Goal: Complete application form

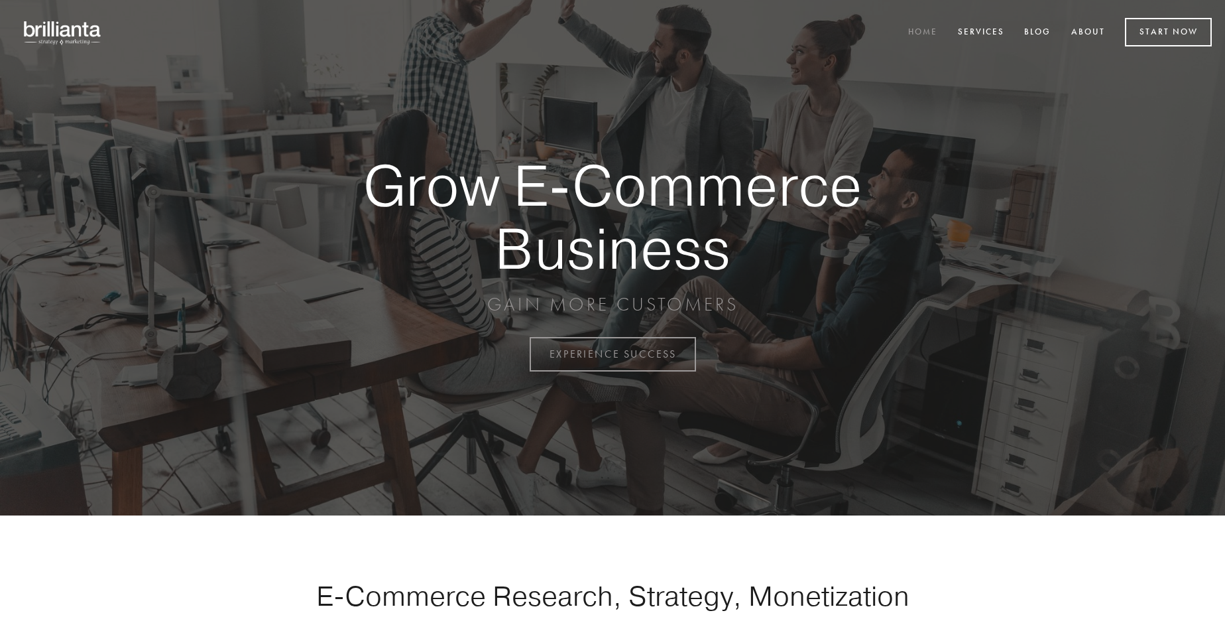
scroll to position [3476, 0]
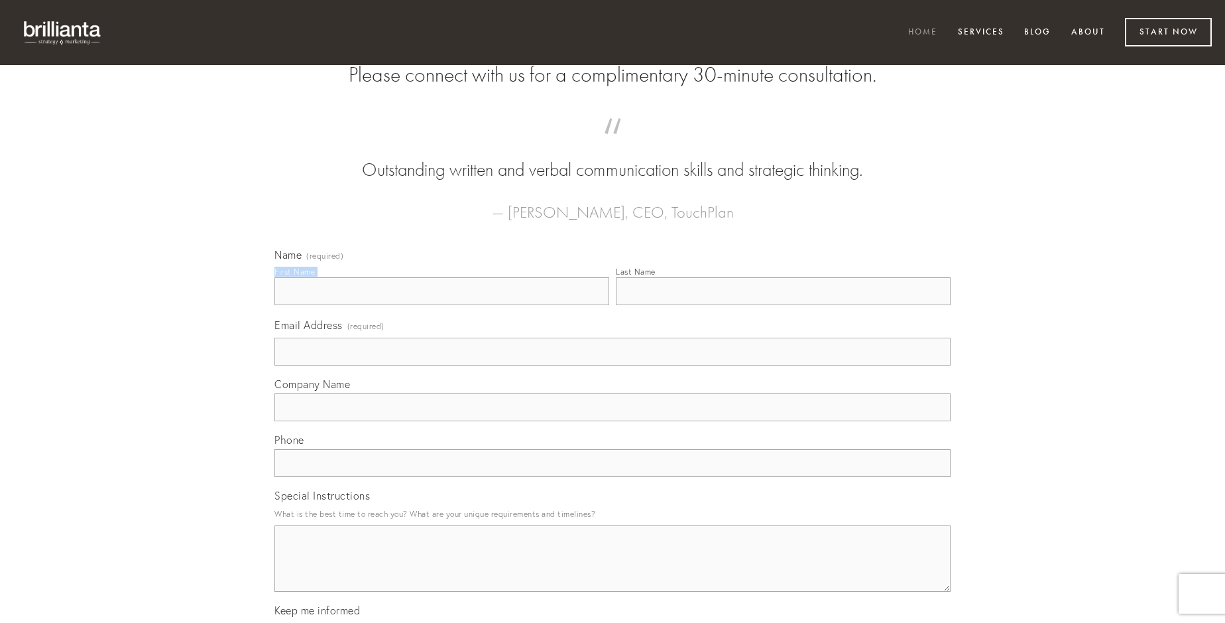
type input "[PERSON_NAME]"
click at [783, 305] on input "Last Name" at bounding box center [783, 291] width 335 height 28
type input "[PERSON_NAME]"
click at [613, 365] on input "Email Address (required)" at bounding box center [613, 351] width 676 height 28
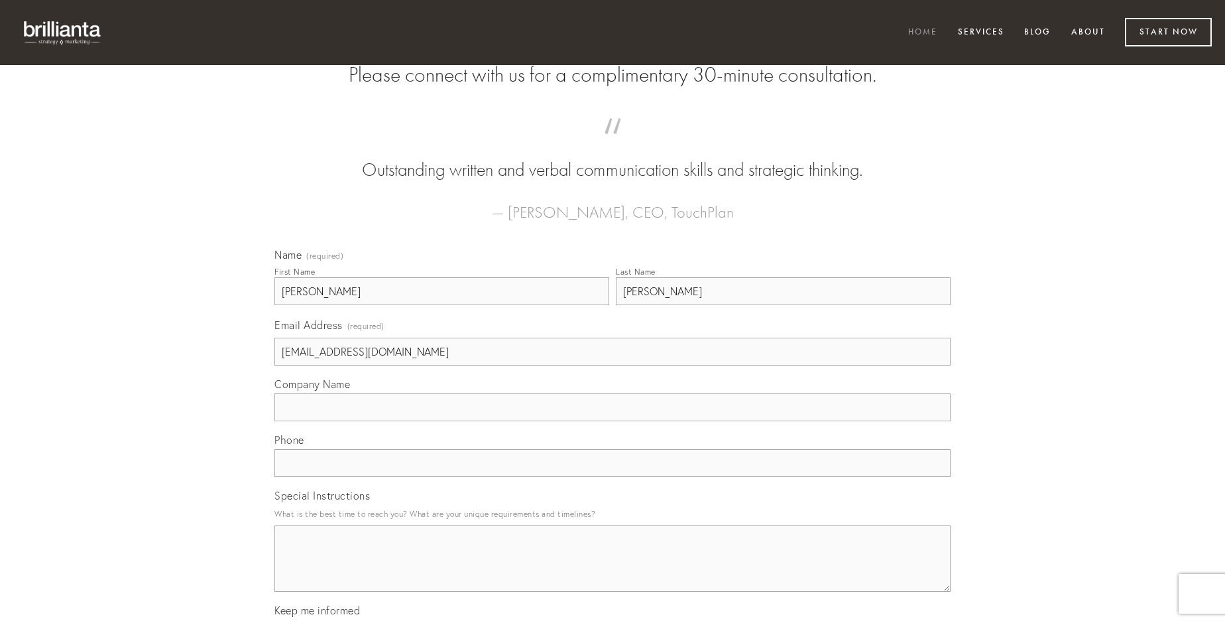
type input "[EMAIL_ADDRESS][DOMAIN_NAME]"
click at [613, 421] on input "Company Name" at bounding box center [613, 407] width 676 height 28
type input "[PERSON_NAME]"
click at [613, 477] on input "text" at bounding box center [613, 463] width 676 height 28
click at [613, 570] on textarea "Special Instructions" at bounding box center [613, 558] width 676 height 66
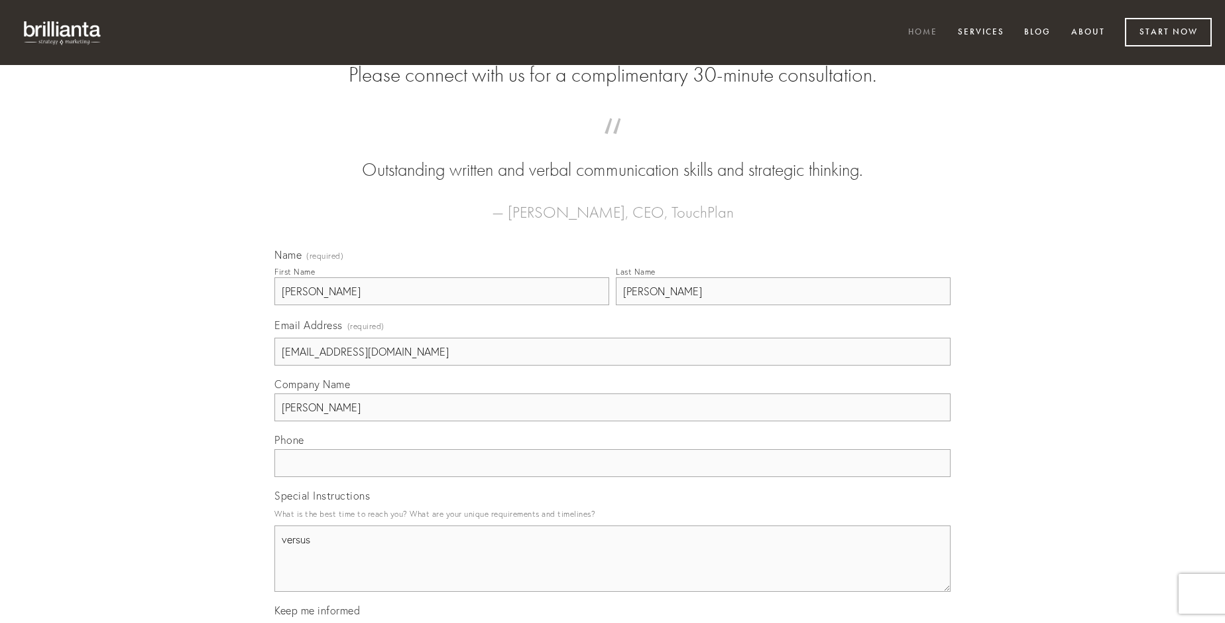
type textarea "versus"
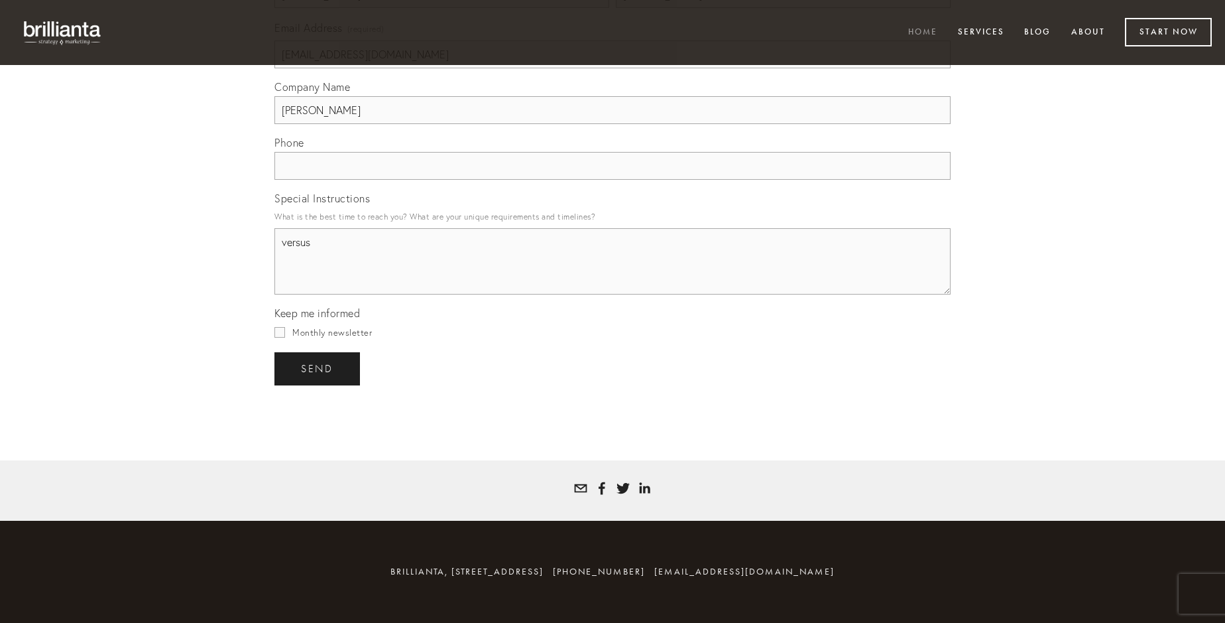
click at [318, 368] on span "send" at bounding box center [317, 369] width 32 height 12
